Goal: Register for event/course

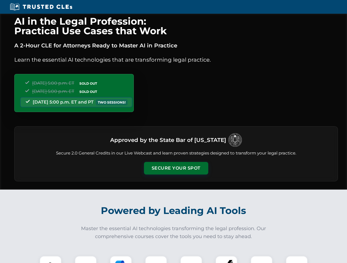
click at [176, 169] on button "Secure Your Spot" at bounding box center [176, 168] width 64 height 13
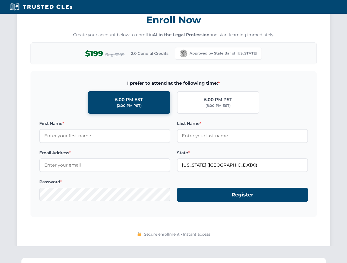
scroll to position [539, 0]
